Goal: Task Accomplishment & Management: Complete application form

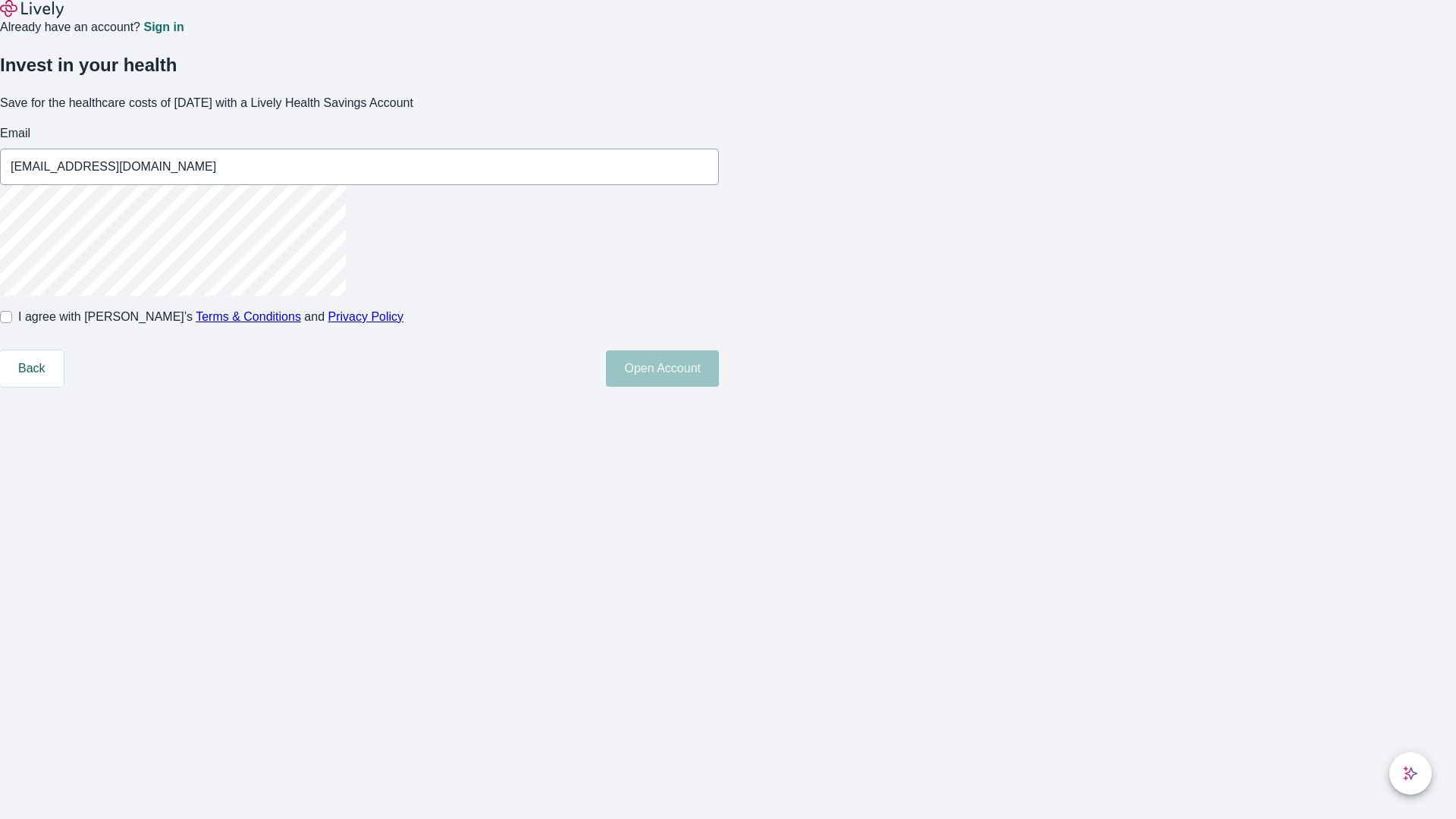
click at [12, 323] on input "I agree with Lively’s Terms & Conditions and Privacy Policy" at bounding box center [6, 317] width 12 height 12
checkbox input "true"
click at [719, 387] on button "Open Account" at bounding box center [663, 368] width 113 height 36
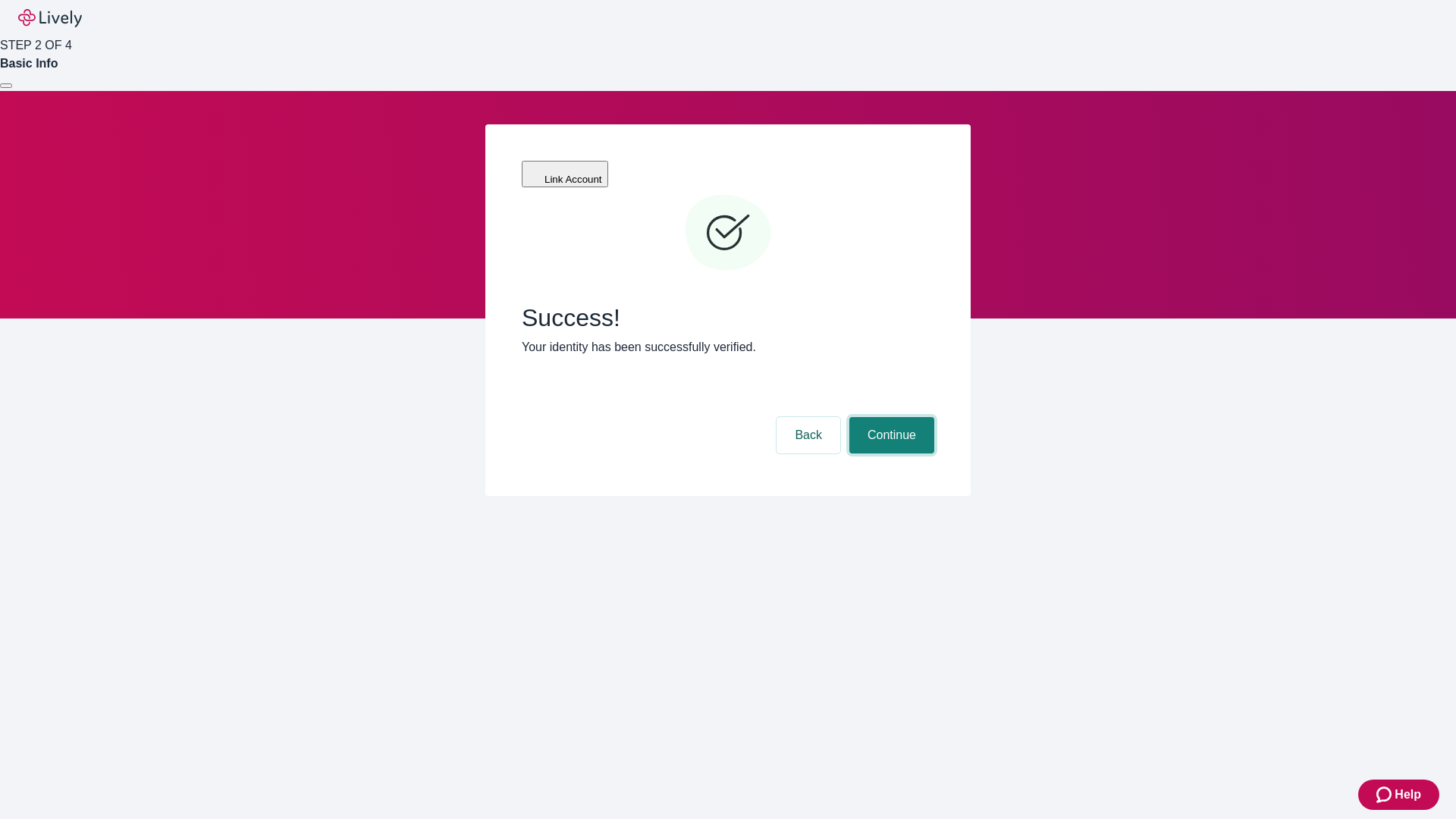
click at [889, 417] on button "Continue" at bounding box center [892, 435] width 85 height 36
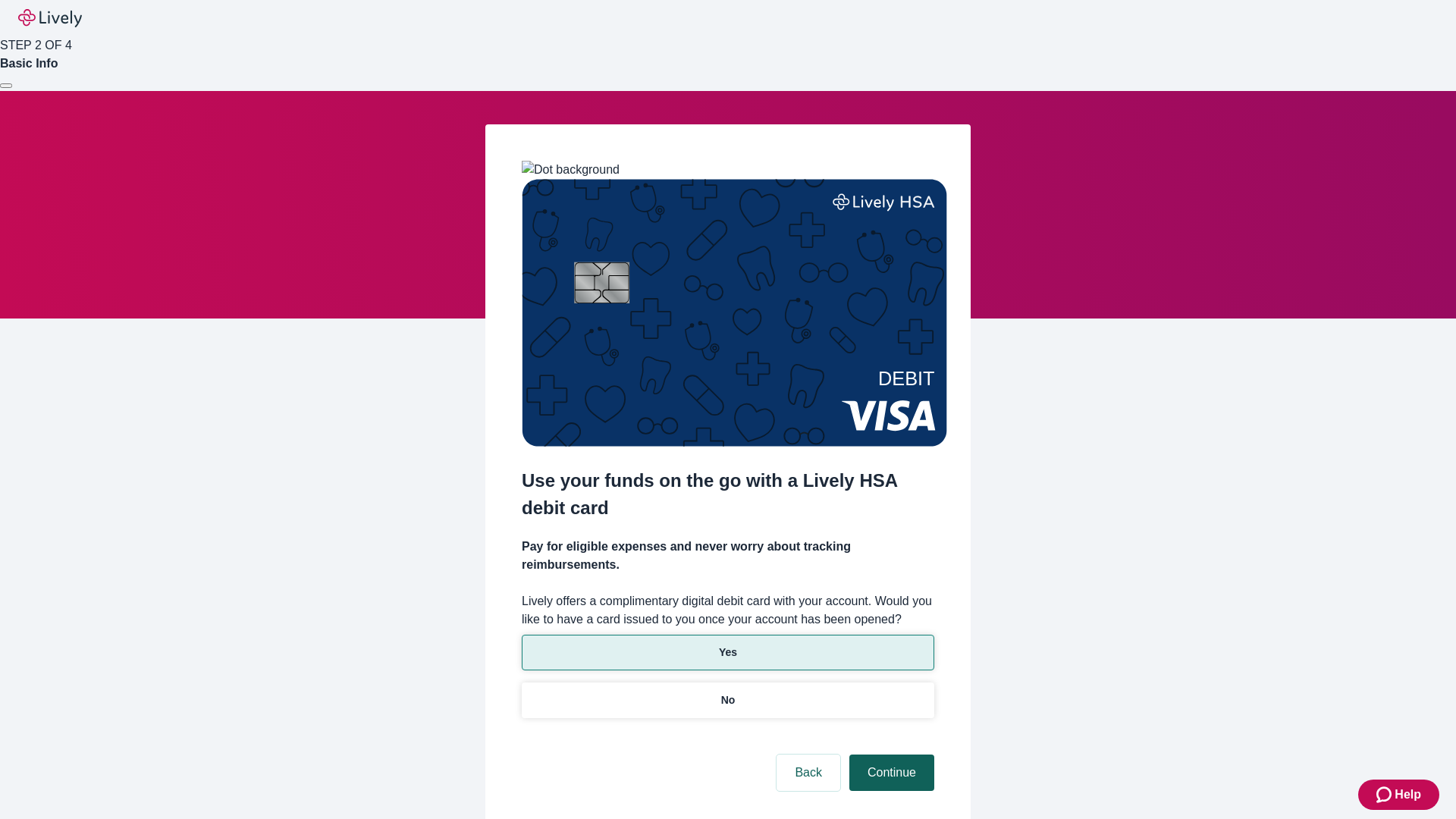
click at [727, 692] on p "No" at bounding box center [728, 700] width 15 height 16
click at [889, 755] on button "Continue" at bounding box center [892, 773] width 85 height 36
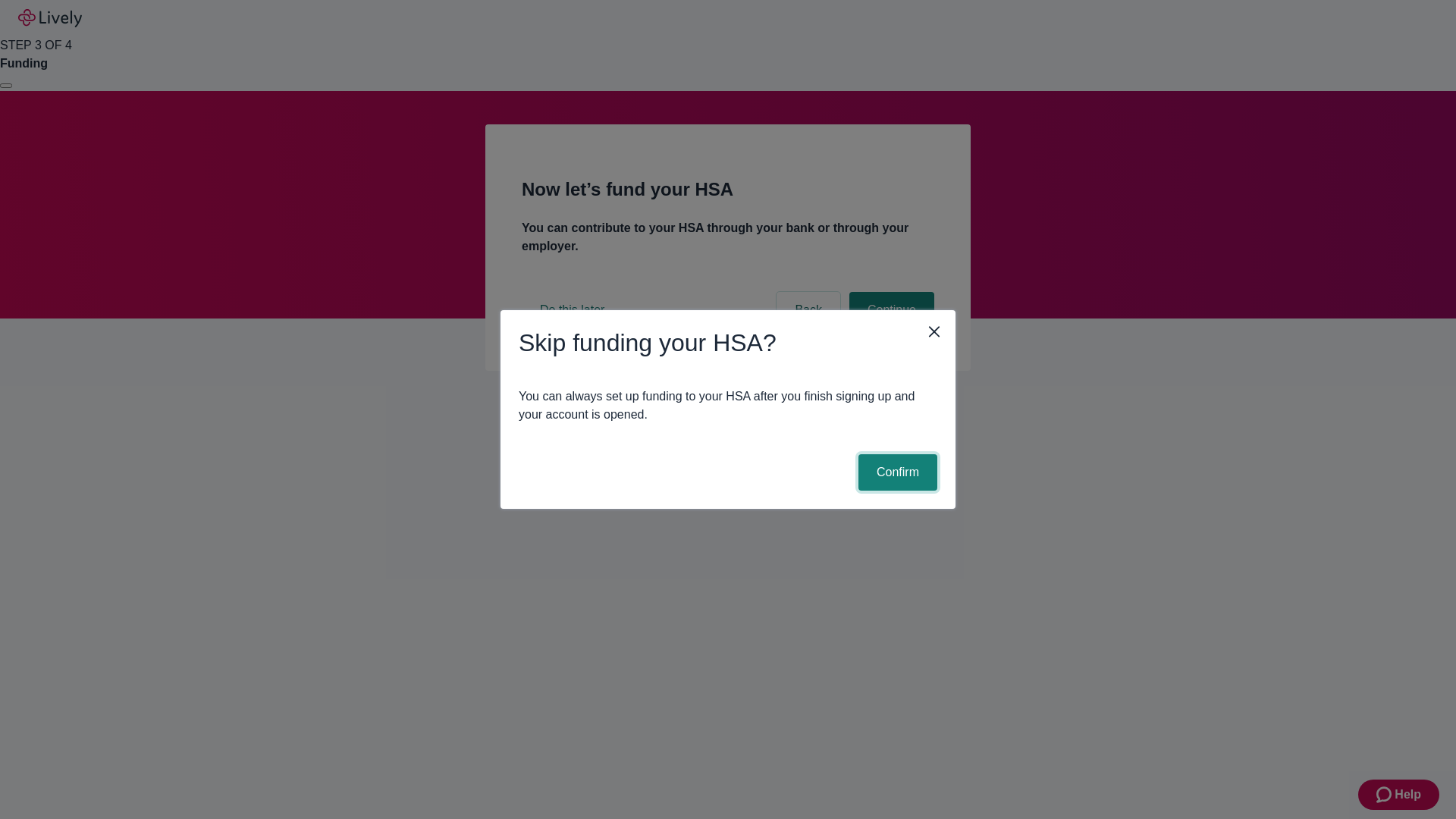
click at [896, 472] on button "Confirm" at bounding box center [898, 472] width 79 height 36
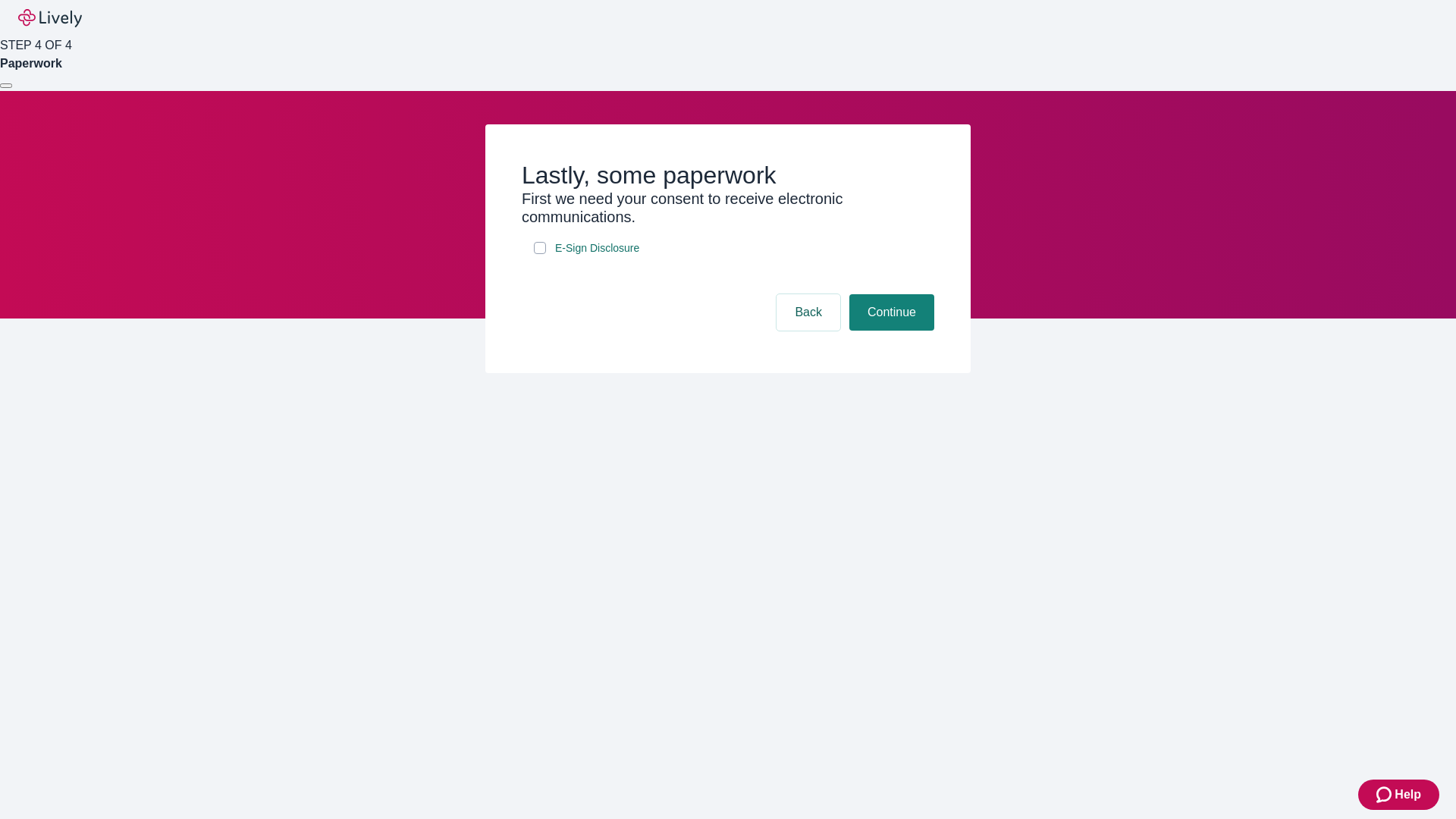
click at [540, 254] on input "E-Sign Disclosure" at bounding box center [540, 248] width 12 height 12
checkbox input "true"
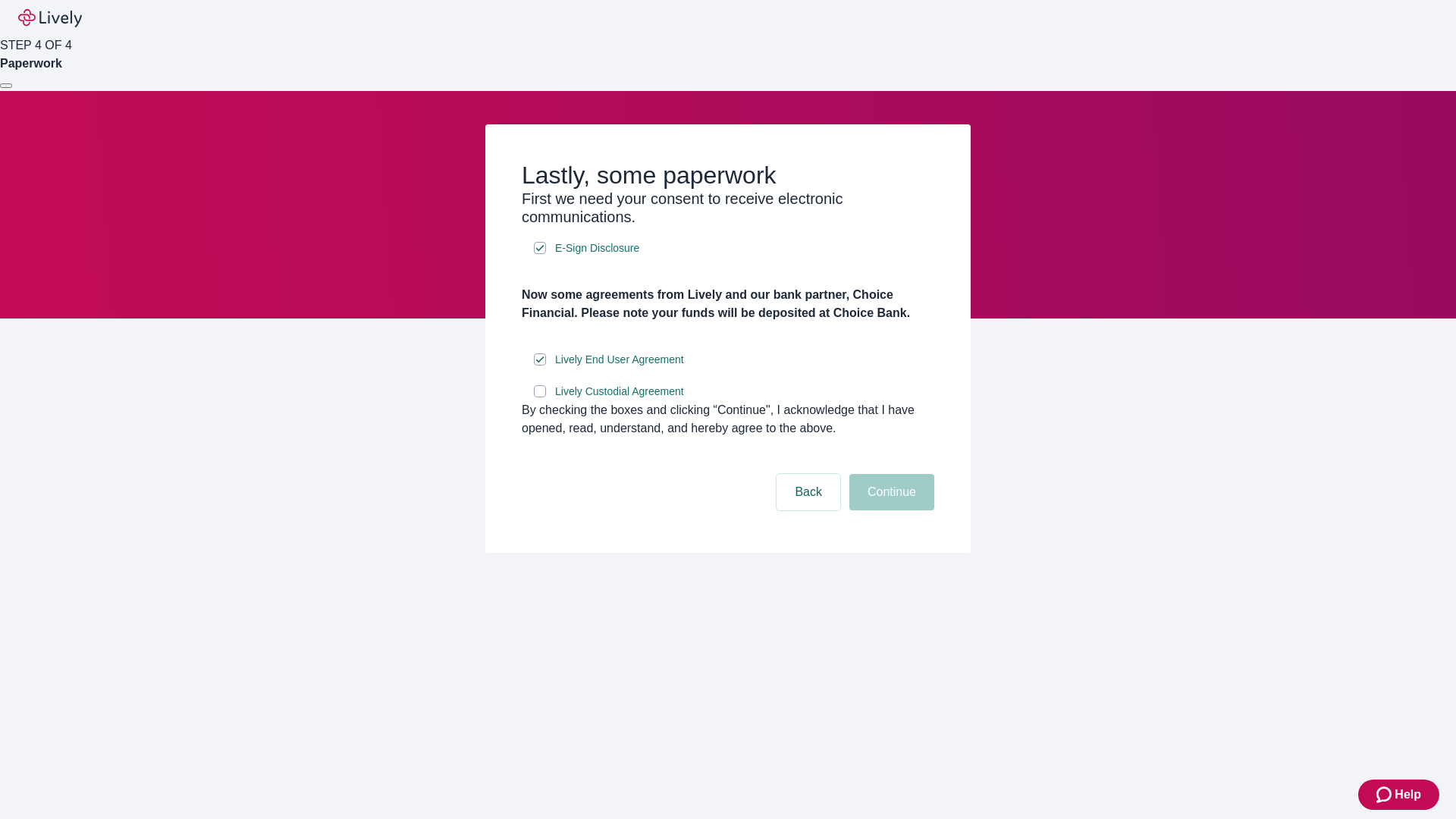
click at [540, 397] on input "Lively Custodial Agreement" at bounding box center [540, 392] width 12 height 12
checkbox input "true"
click at [889, 510] on button "Continue" at bounding box center [892, 492] width 85 height 36
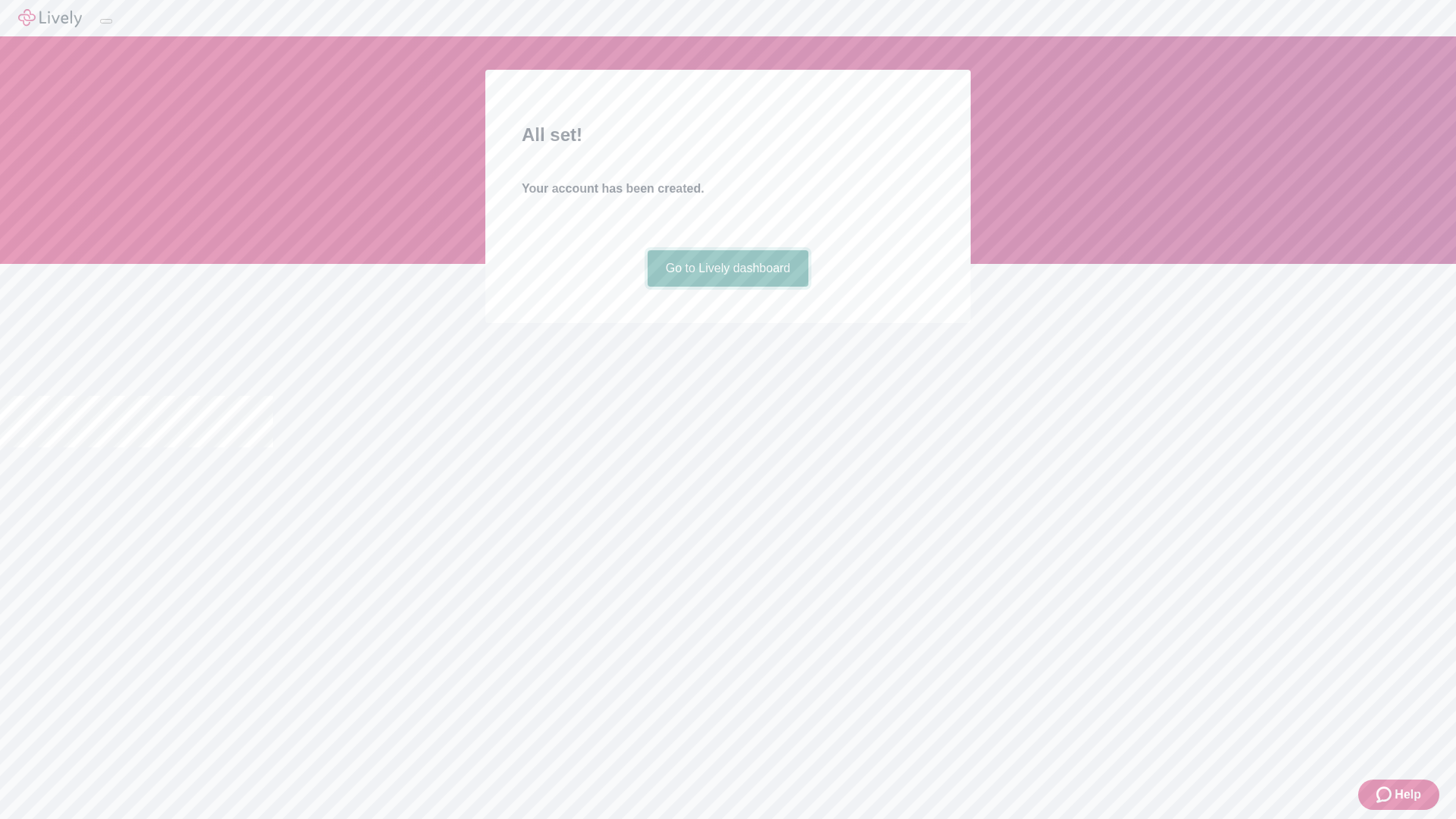
click at [727, 286] on link "Go to Lively dashboard" at bounding box center [728, 268] width 162 height 36
